Goal: Task Accomplishment & Management: Manage account settings

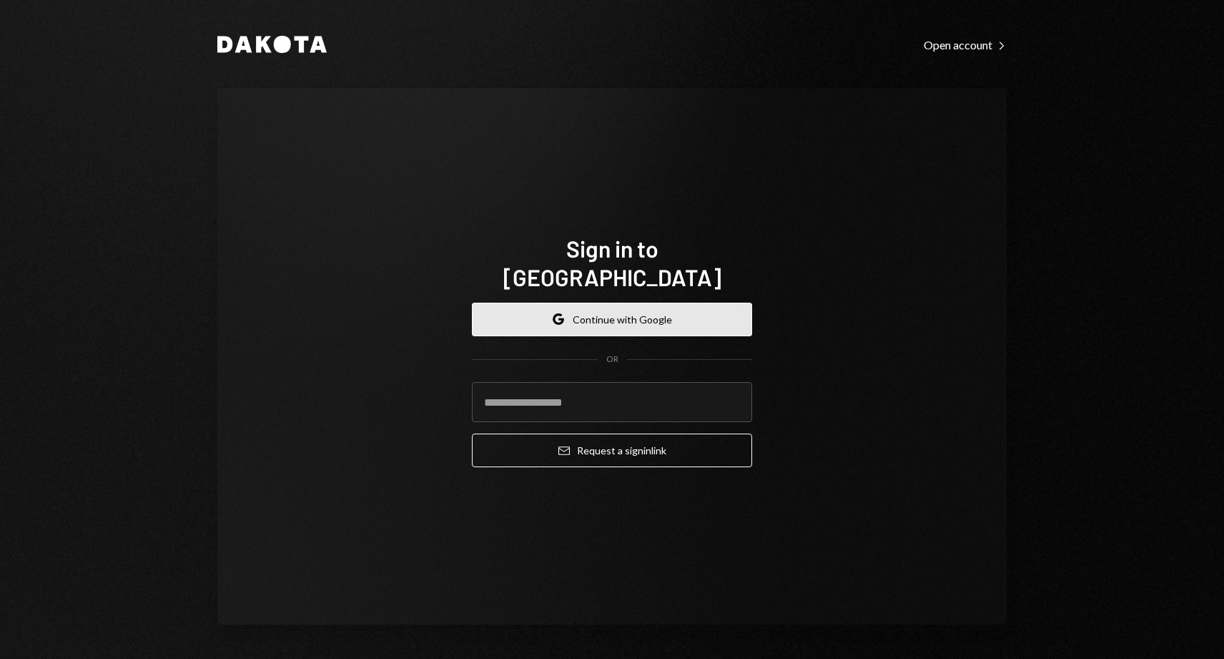
click at [626, 307] on button "Google Continue with Google" at bounding box center [612, 319] width 280 height 34
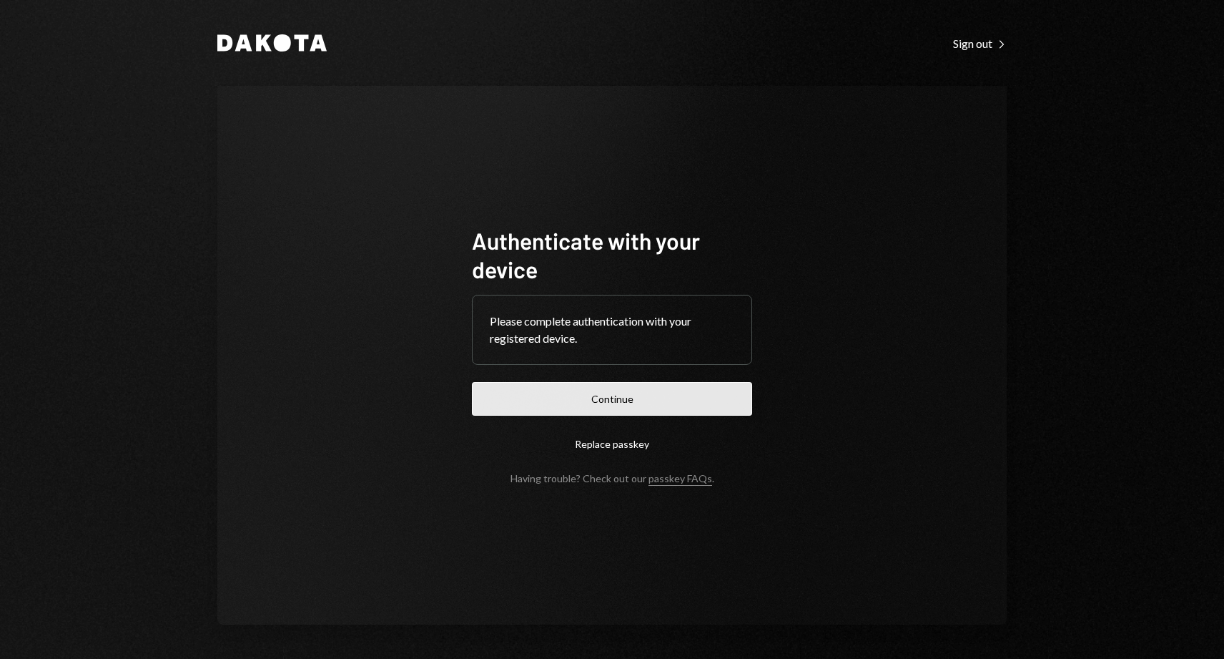
click at [655, 395] on button "Continue" at bounding box center [612, 399] width 280 height 34
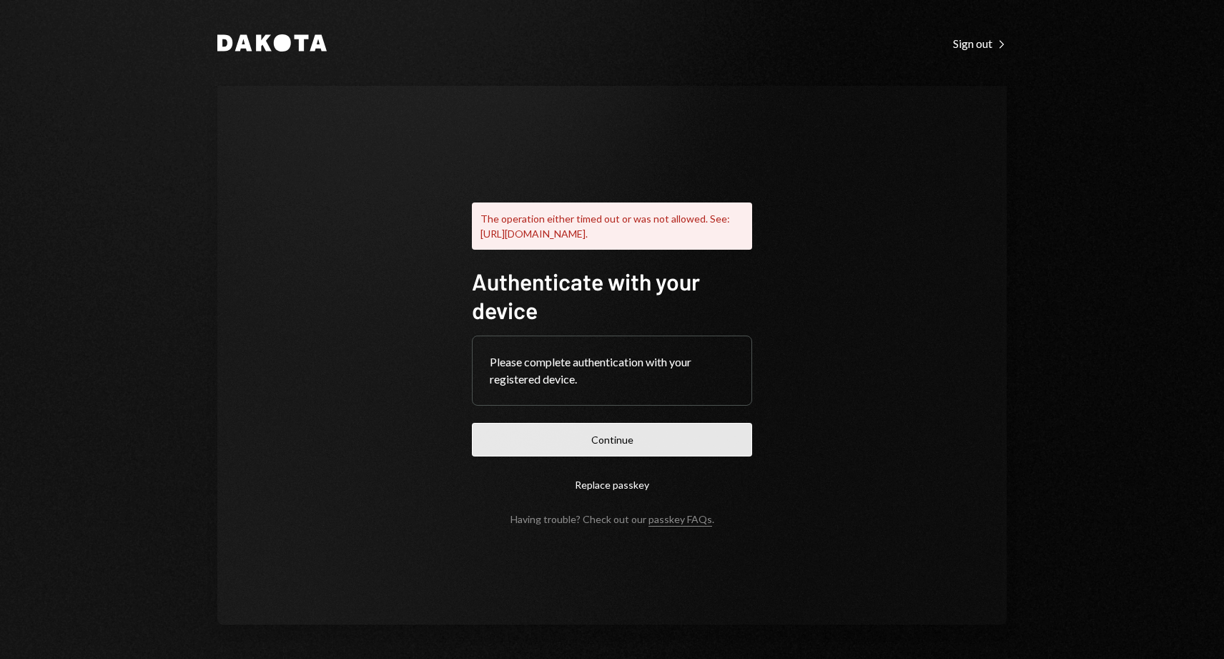
click at [599, 449] on button "Continue" at bounding box center [612, 440] width 280 height 34
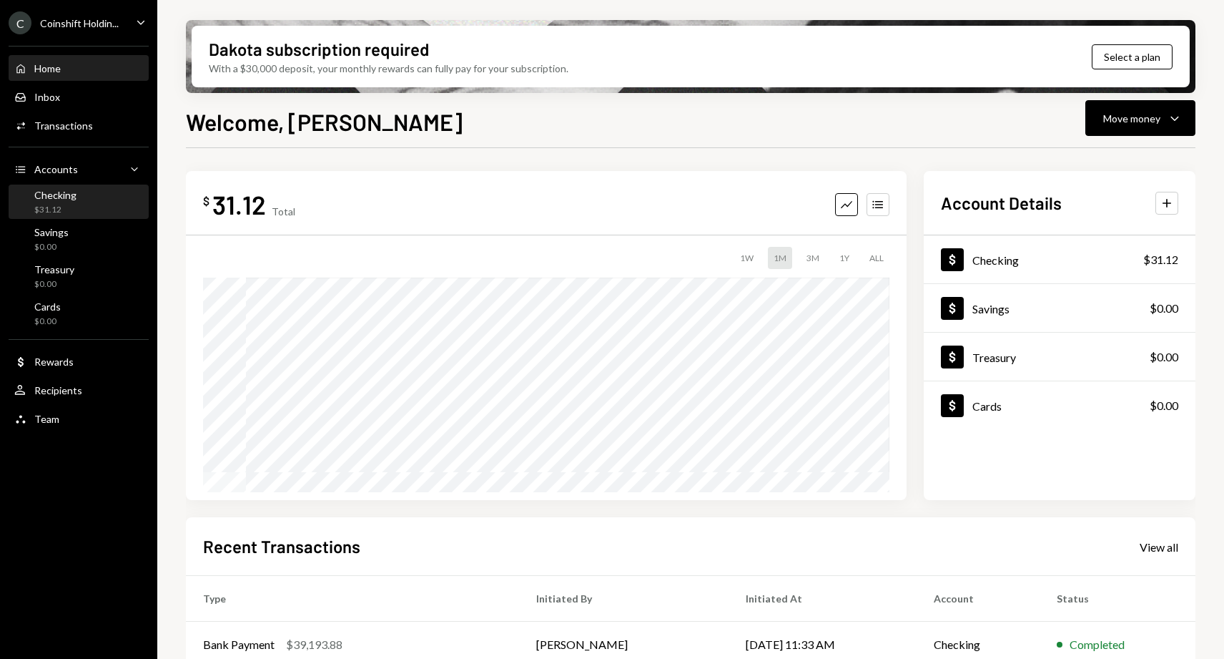
click at [69, 202] on div "Checking $31.12" at bounding box center [55, 202] width 42 height 27
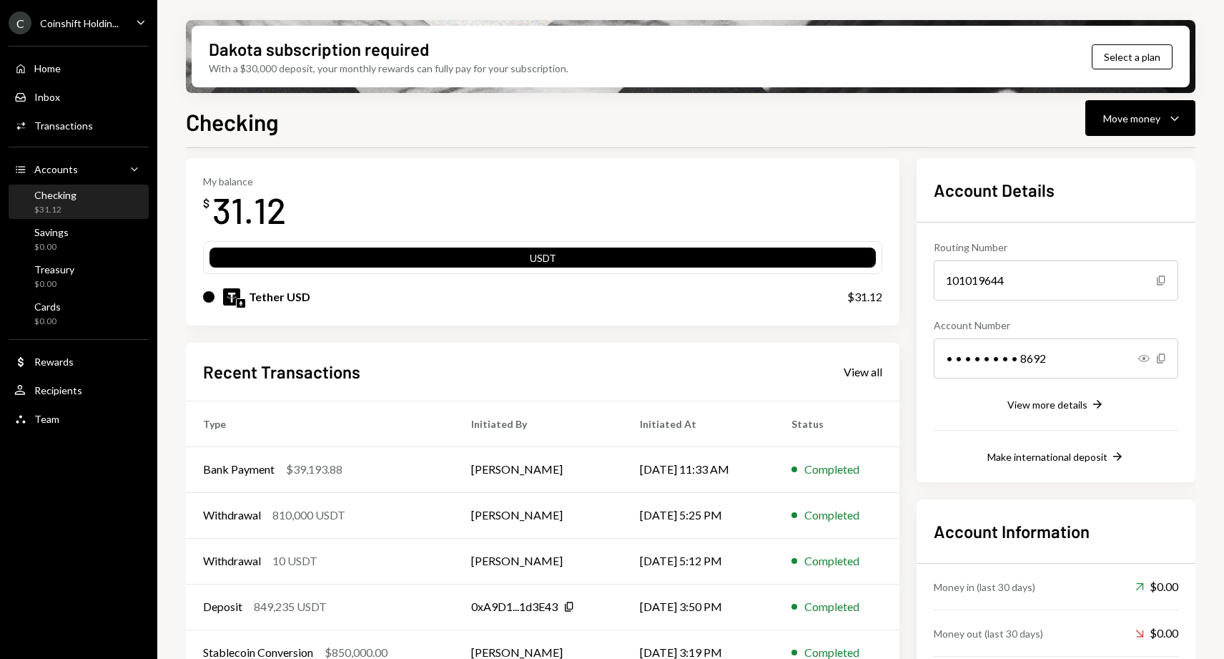
scroll to position [50, 0]
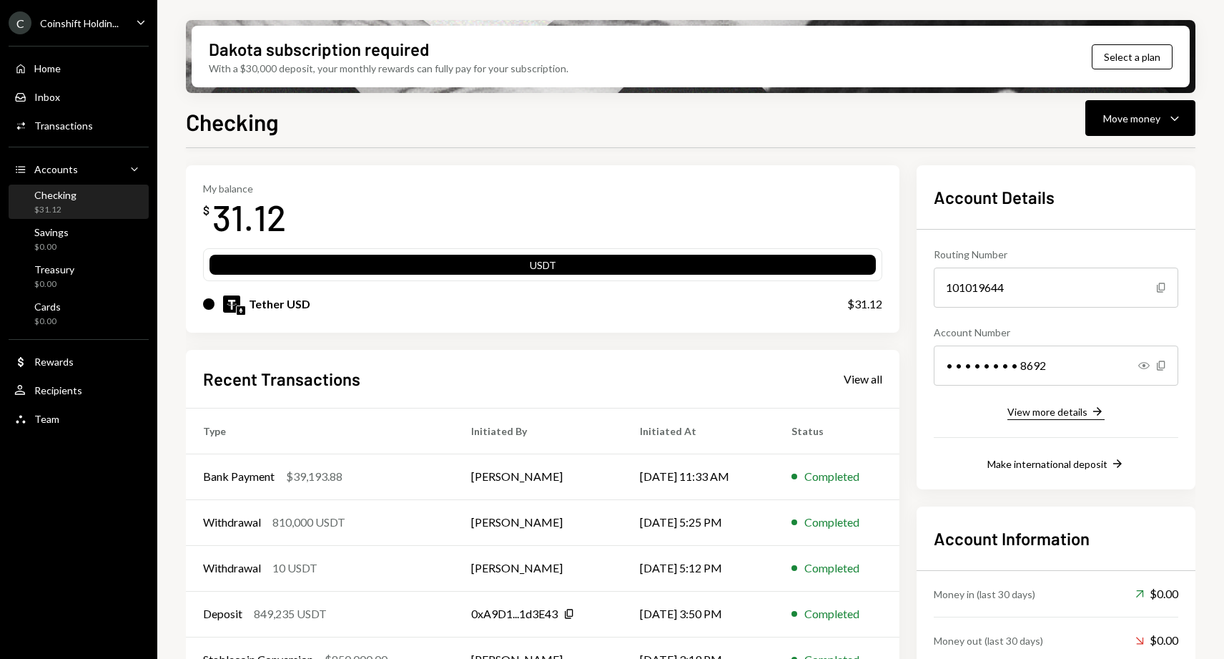
click at [1029, 411] on div "View more details" at bounding box center [1048, 411] width 80 height 12
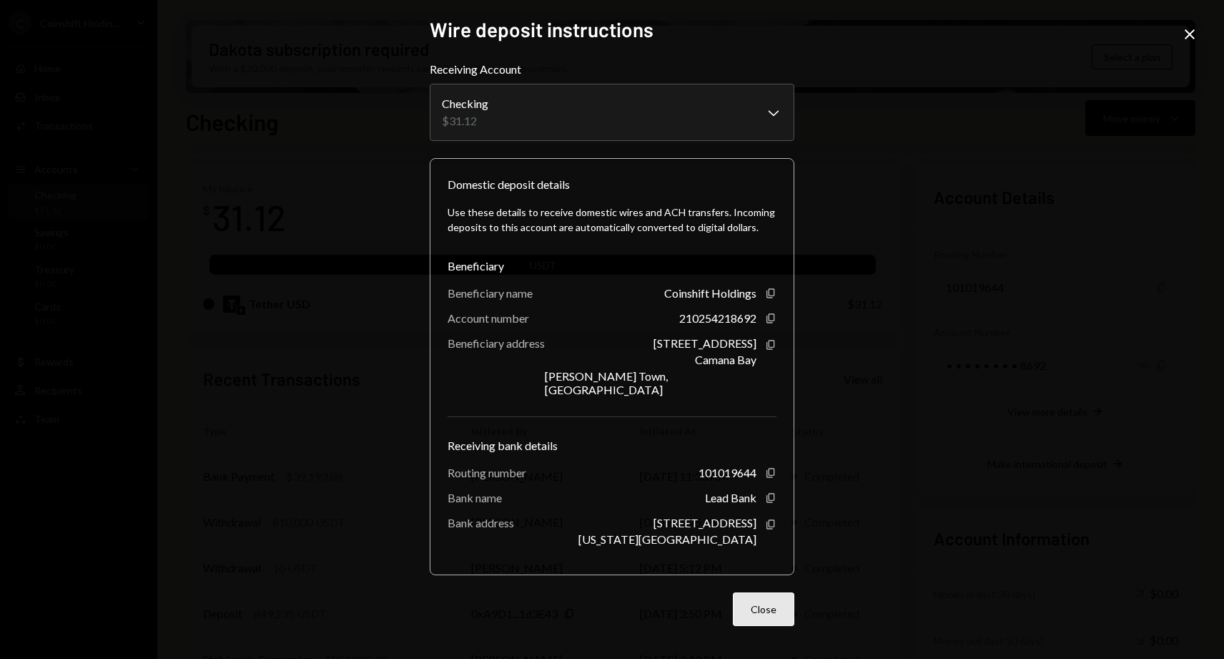
click at [757, 610] on button "Close" at bounding box center [763, 609] width 61 height 34
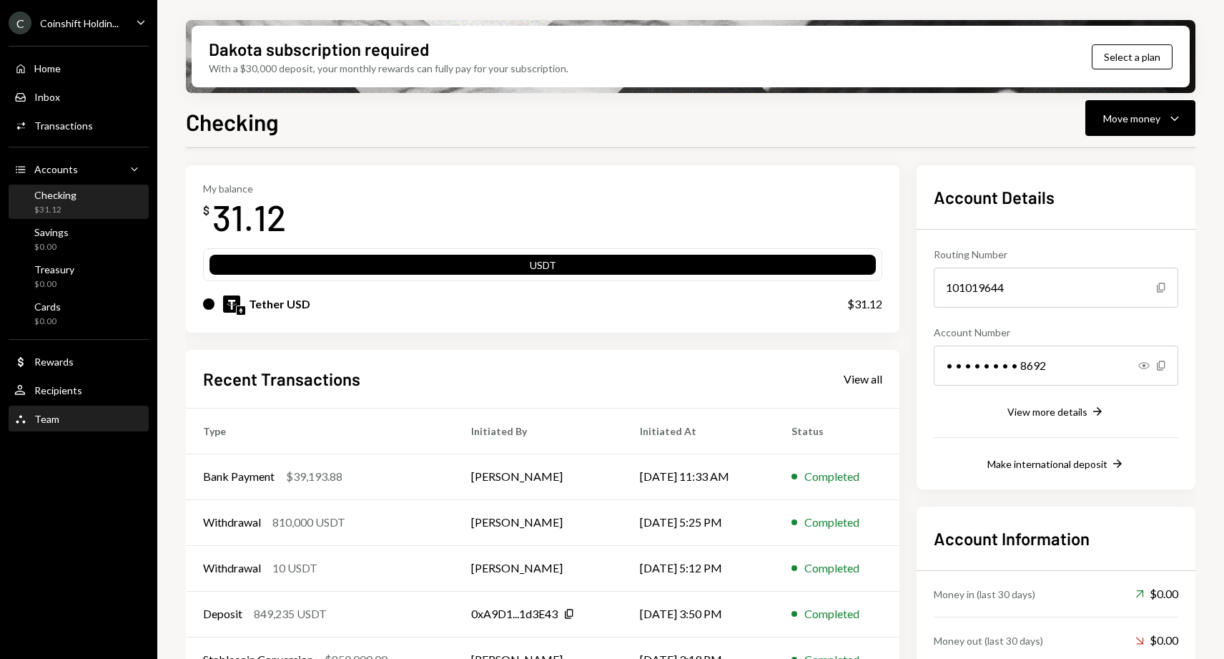
click at [53, 429] on div "Team Team" at bounding box center [78, 419] width 129 height 24
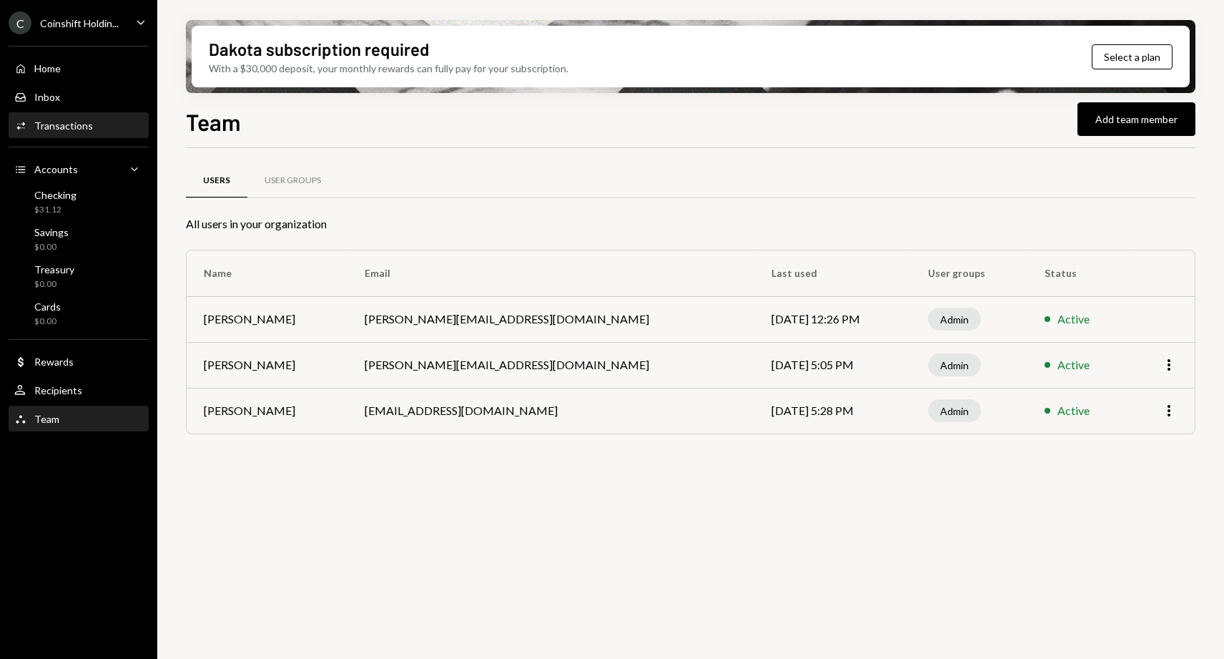
click at [59, 124] on div "Transactions" at bounding box center [63, 125] width 59 height 12
